Goal: Information Seeking & Learning: Compare options

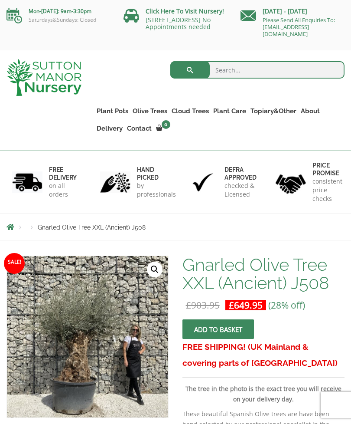
click at [0, 0] on link "Gnarled Olive Trees (Grande Range)" at bounding box center [0, 0] width 0 height 0
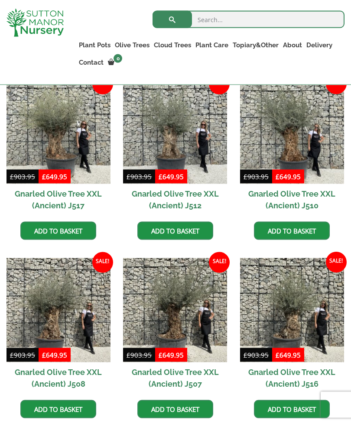
scroll to position [606, 0]
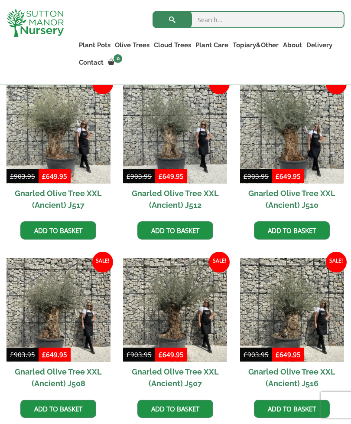
click at [324, 379] on h2 "Gnarled Olive Tree XXL (Ancient) J516" at bounding box center [292, 377] width 104 height 31
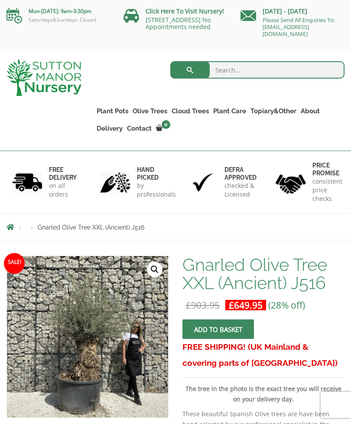
click at [0, 0] on link "Gnarled Olive Trees (Grande Range)" at bounding box center [0, 0] width 0 height 0
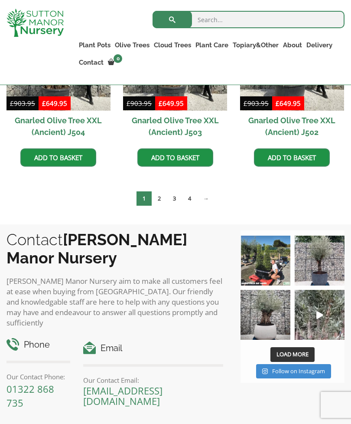
scroll to position [1214, 0]
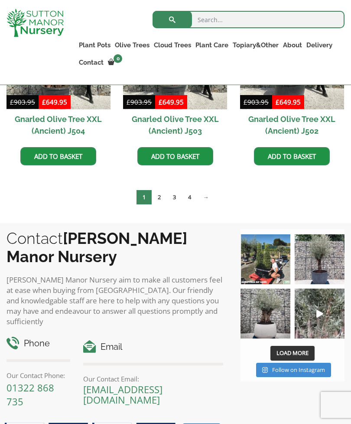
click at [158, 197] on link "2" at bounding box center [159, 197] width 15 height 14
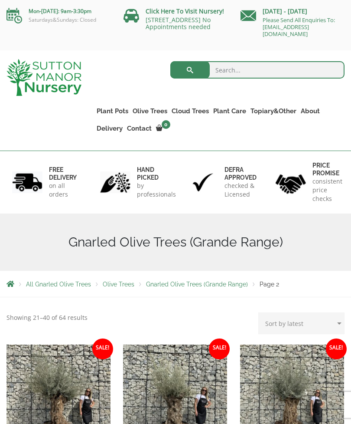
click at [0, 0] on link "Gnarled Olive Trees (Grande Range)" at bounding box center [0, 0] width 0 height 0
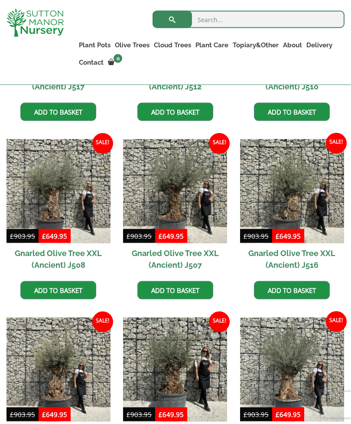
scroll to position [725, 0]
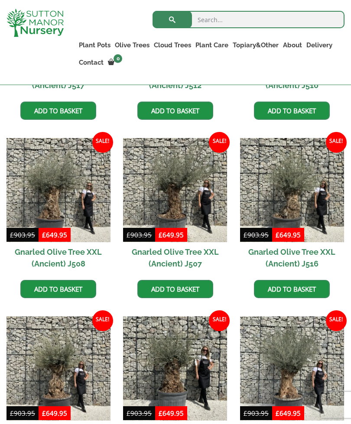
click at [59, 208] on img at bounding box center [59, 190] width 104 height 104
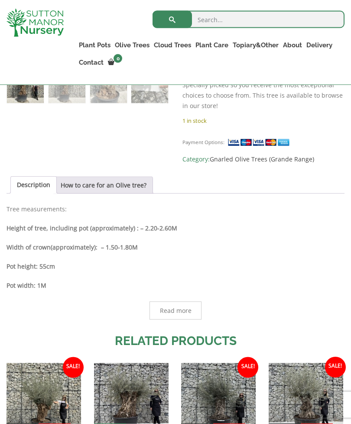
scroll to position [371, 0]
